Goal: Use online tool/utility

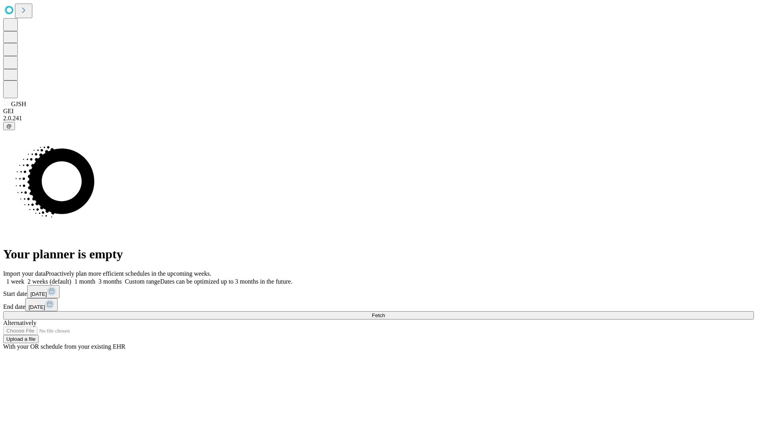
click at [385, 312] on span "Fetch" at bounding box center [378, 315] width 13 height 6
